Goal: Information Seeking & Learning: Learn about a topic

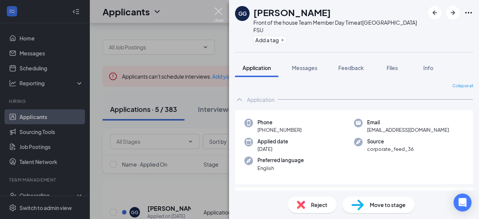
click at [218, 15] on img at bounding box center [218, 14] width 9 height 15
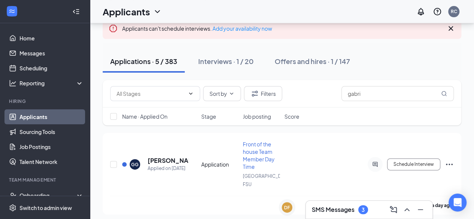
scroll to position [48, 0]
click at [343, 206] on div "SMS Messages 3" at bounding box center [340, 209] width 56 height 9
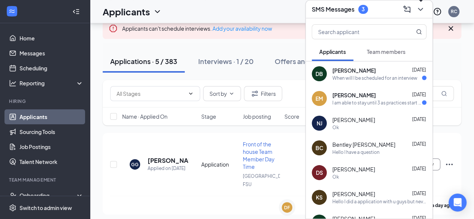
click at [423, 12] on icon "ChevronDown" at bounding box center [420, 9] width 9 height 9
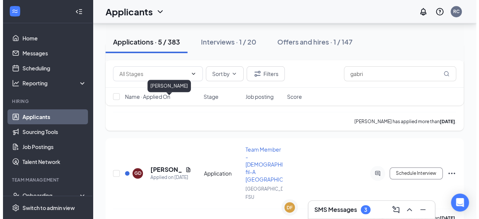
scroll to position [334, 0]
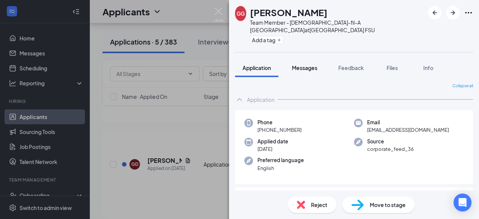
click at [313, 64] on span "Messages" at bounding box center [304, 67] width 25 height 7
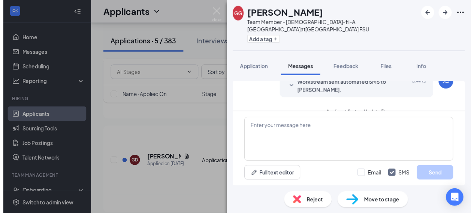
scroll to position [53, 0]
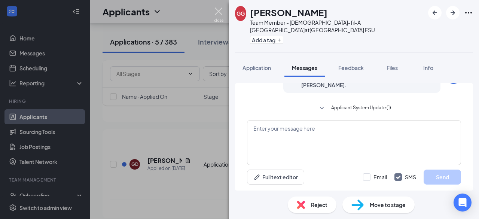
click at [222, 9] on img at bounding box center [218, 14] width 9 height 15
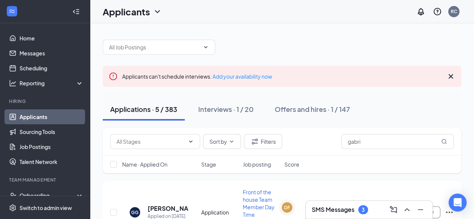
click at [145, 17] on h1 "Applicants" at bounding box center [126, 11] width 47 height 13
click at [124, 53] on link "Archived applicants" at bounding box center [147, 48] width 81 height 7
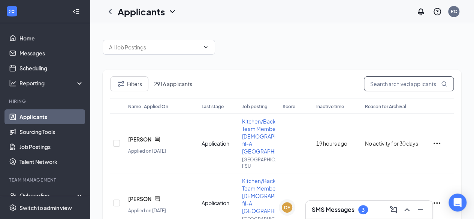
click at [406, 85] on input "text" at bounding box center [409, 83] width 90 height 15
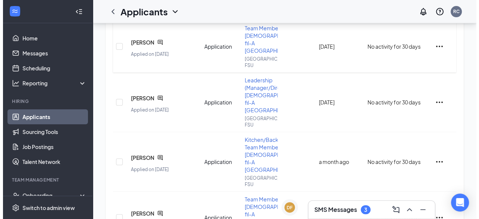
scroll to position [106, 0]
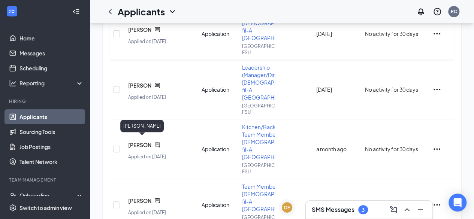
type input "[PERSON_NAME]"
click at [141, 141] on span "[PERSON_NAME]" at bounding box center [139, 144] width 23 height 7
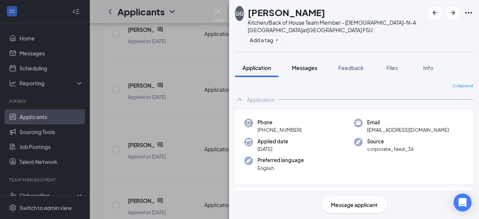
click at [306, 68] on span "Messages" at bounding box center [304, 67] width 25 height 7
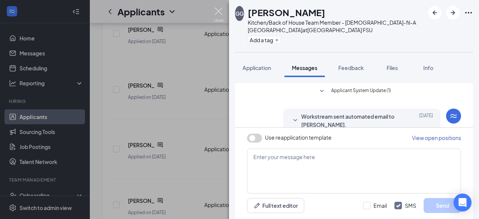
click at [219, 13] on img at bounding box center [218, 14] width 9 height 15
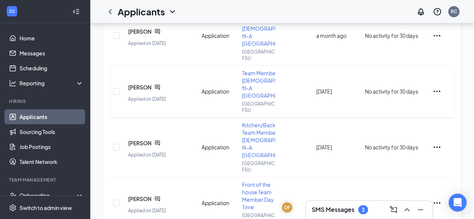
scroll to position [222, 0]
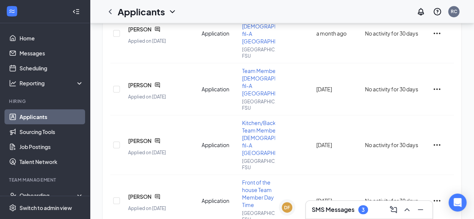
click at [340, 207] on h3 "SMS Messages" at bounding box center [333, 210] width 43 height 8
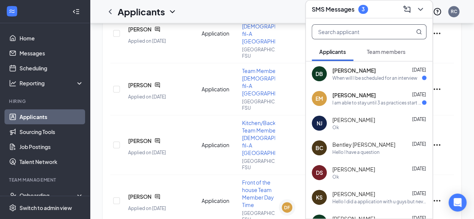
click at [356, 26] on input "text" at bounding box center [356, 32] width 89 height 14
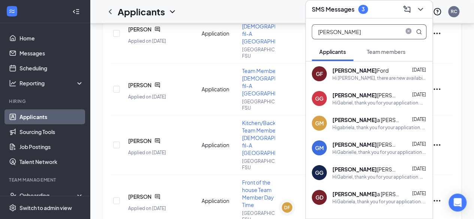
scroll to position [28, 0]
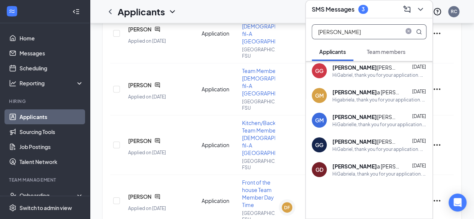
type input "[PERSON_NAME]"
click at [363, 177] on div "GD [PERSON_NAME] [DATE] HiGabriela, thank you for your application. We have rec…" at bounding box center [369, 169] width 127 height 25
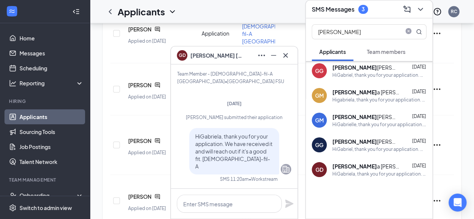
click at [347, 151] on div "HiGabriel, thank you for your application. We have received it and will reach o…" at bounding box center [379, 149] width 94 height 6
click at [252, 143] on span "HiGabriel, thank you for your application. We have received it and will reach o…" at bounding box center [233, 151] width 77 height 37
click at [354, 125] on div "HiGabrielle, thank you for your application. We have received it and will reach…" at bounding box center [379, 124] width 94 height 6
click at [365, 88] on div "[PERSON_NAME]" at bounding box center [365, 91] width 67 height 7
click at [370, 80] on div "GG [PERSON_NAME] [DATE] HiGabriel, thank you for your application. We have rece…" at bounding box center [369, 70] width 127 height 25
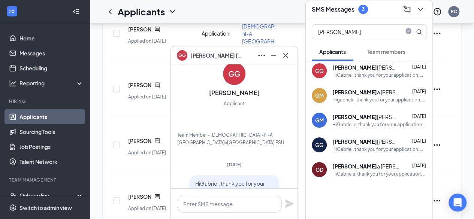
scroll to position [0, 0]
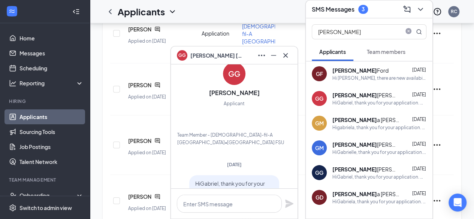
click at [380, 51] on span "Team members" at bounding box center [386, 51] width 39 height 7
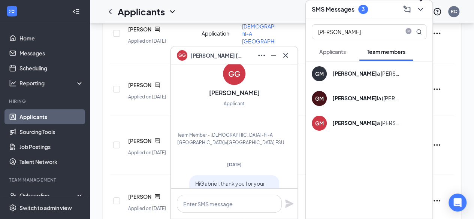
click at [419, 12] on icon "ChevronDown" at bounding box center [420, 9] width 9 height 9
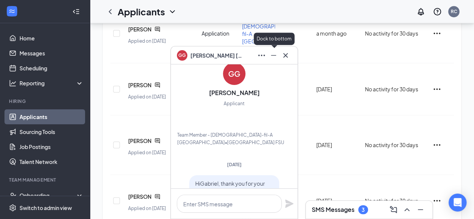
click at [276, 60] on button at bounding box center [273, 55] width 12 height 12
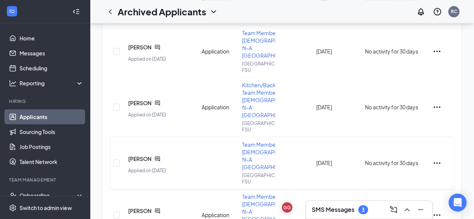
scroll to position [500, 0]
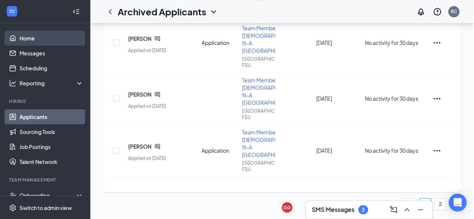
click at [35, 33] on link "Home" at bounding box center [51, 38] width 64 height 15
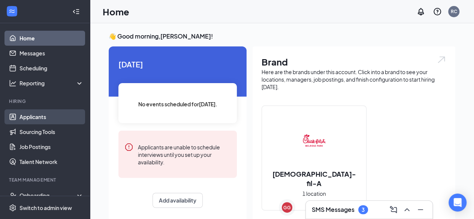
click at [40, 116] on link "Applicants" at bounding box center [51, 116] width 64 height 15
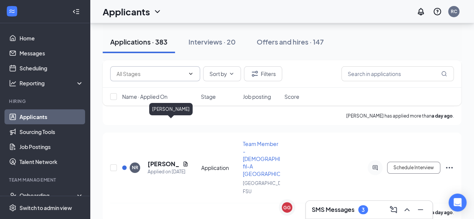
scroll to position [1330, 0]
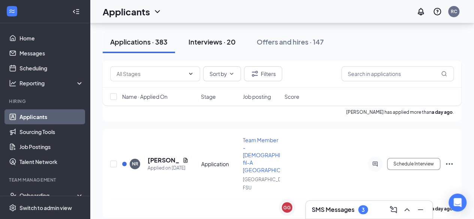
click at [215, 48] on button "Interviews · 20" at bounding box center [212, 42] width 62 height 22
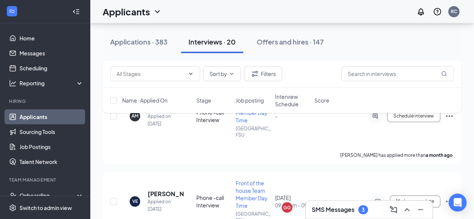
scroll to position [1662, 0]
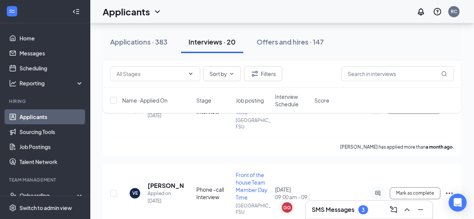
click at [342, 215] on div "SMS Messages 3" at bounding box center [369, 210] width 115 height 12
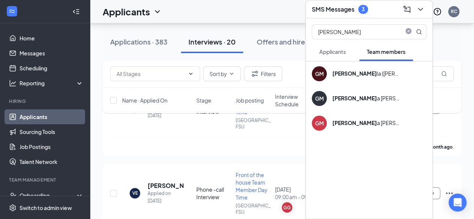
click at [320, 54] on span "Applicants" at bounding box center [332, 51] width 27 height 7
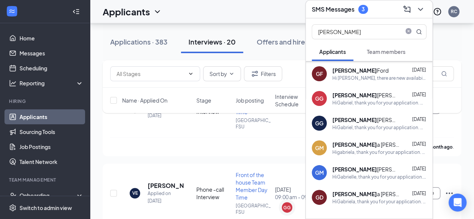
scroll to position [28, 0]
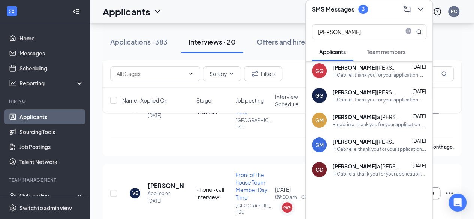
click at [420, 15] on div "SMS Messages 3" at bounding box center [369, 9] width 127 height 18
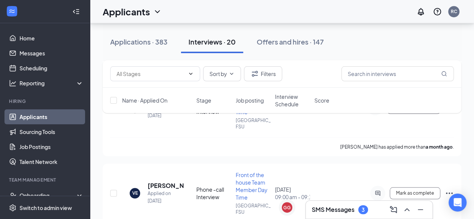
scroll to position [0, 0]
click at [344, 212] on h3 "SMS Messages" at bounding box center [333, 210] width 43 height 8
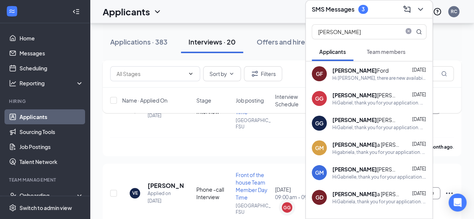
click at [373, 59] on button "Team members" at bounding box center [386, 51] width 54 height 19
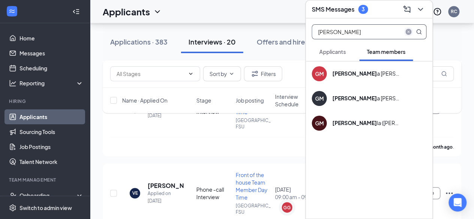
click at [405, 32] on span "close-circle" at bounding box center [408, 31] width 9 height 9
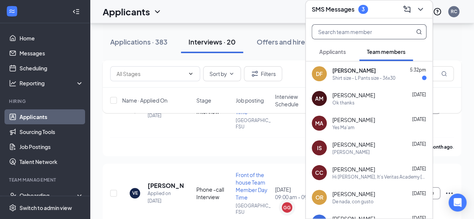
click at [341, 50] on span "Applicants" at bounding box center [332, 51] width 27 height 7
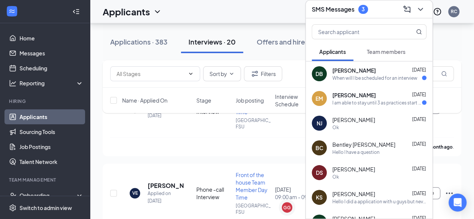
click at [385, 69] on div "[PERSON_NAME] [DATE]" at bounding box center [379, 70] width 94 height 7
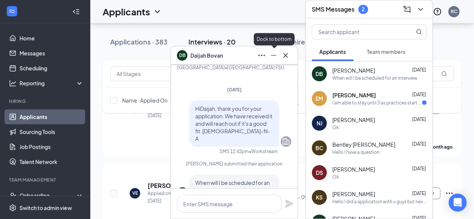
click at [274, 54] on icon "Minimize" at bounding box center [273, 55] width 9 height 9
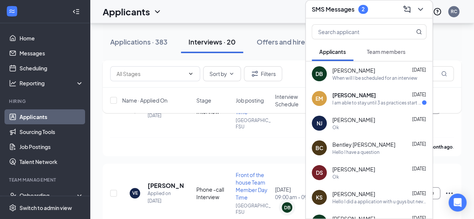
click at [377, 88] on div "EM [PERSON_NAME] [DATE] I am able to stay until 3 as practices start at 4 if th…" at bounding box center [369, 98] width 127 height 25
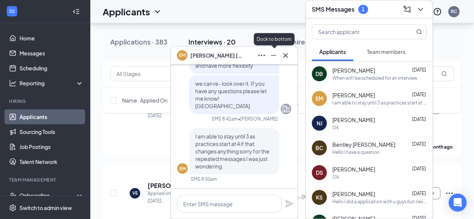
click at [275, 60] on button at bounding box center [273, 55] width 12 height 12
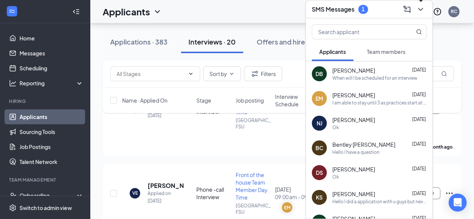
click at [421, 11] on icon "ChevronDown" at bounding box center [420, 9] width 9 height 9
